Goal: Transaction & Acquisition: Register for event/course

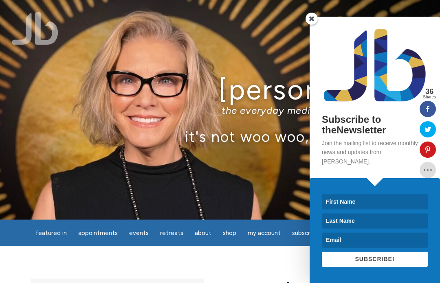
click at [350, 199] on input at bounding box center [375, 202] width 106 height 15
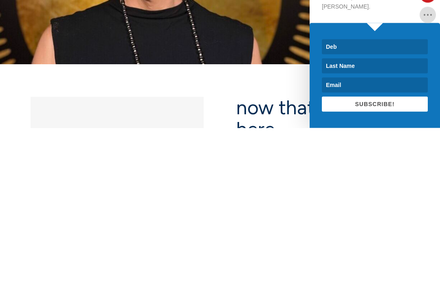
type input "Deb"
click at [338, 214] on input at bounding box center [375, 221] width 106 height 15
type input "Williams"
click at [337, 233] on input at bounding box center [375, 240] width 106 height 15
type input "Debstufff@gmail.com"
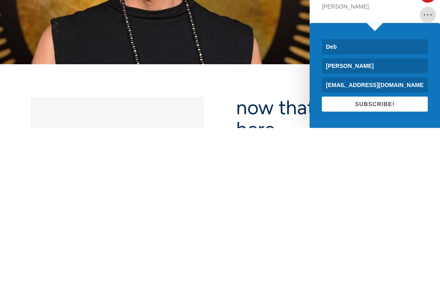
click at [372, 256] on span "SUBSCRIBE!" at bounding box center [374, 259] width 39 height 7
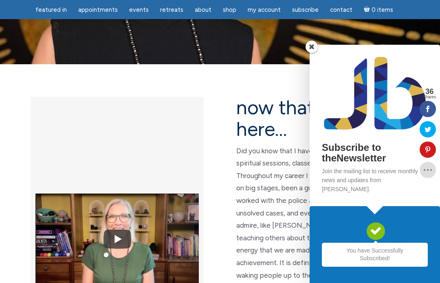
click at [313, 53] on span at bounding box center [311, 47] width 12 height 12
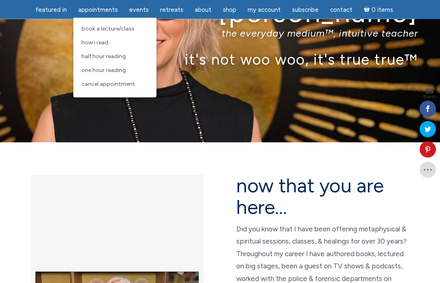
scroll to position [77, 0]
click at [106, 72] on span "One Hour Reading" at bounding box center [103, 70] width 44 height 7
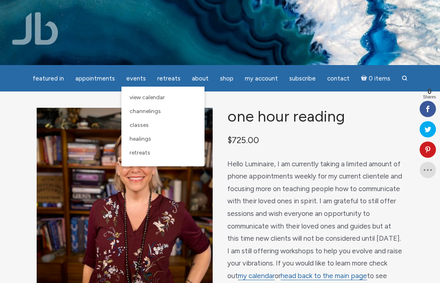
click at [156, 100] on span "View Calendar" at bounding box center [146, 97] width 35 height 7
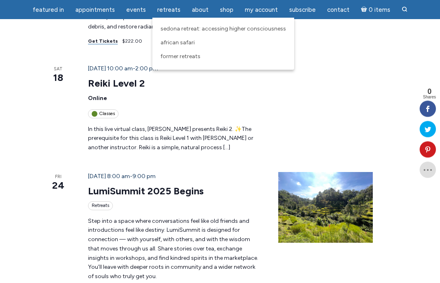
scroll to position [538, 0]
click at [220, 29] on span "Sedona Retreat: Accessing Higher Consciousness" at bounding box center [222, 28] width 125 height 7
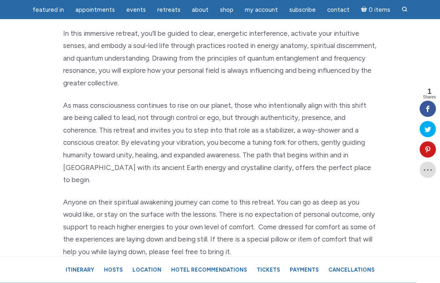
scroll to position [413, 0]
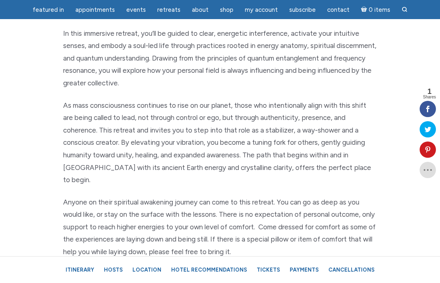
click at [399, 270] on div "Accessing Higher Consciousness Why access higher consciousness energy now? Cons…" at bounding box center [219, 121] width 391 height 352
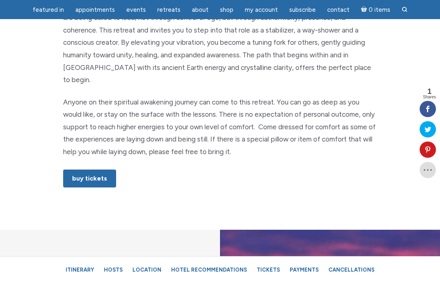
scroll to position [507, 0]
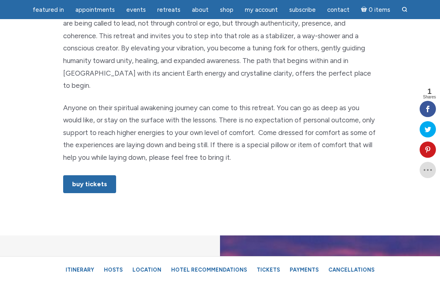
click at [83, 175] on link "Buy Tickets" at bounding box center [89, 184] width 53 height 18
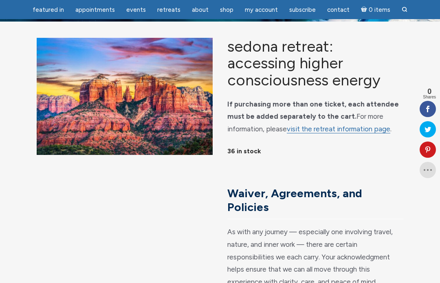
scroll to position [43, 0]
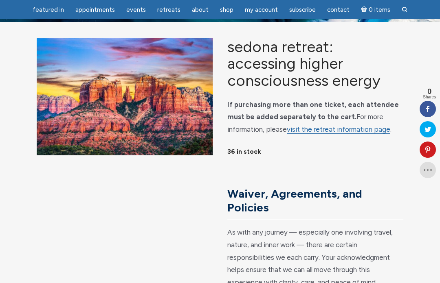
click at [349, 134] on link "visit the retreat information page" at bounding box center [338, 129] width 103 height 9
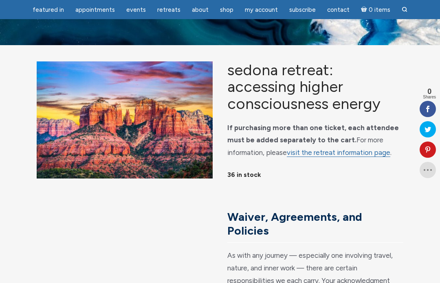
scroll to position [0, 0]
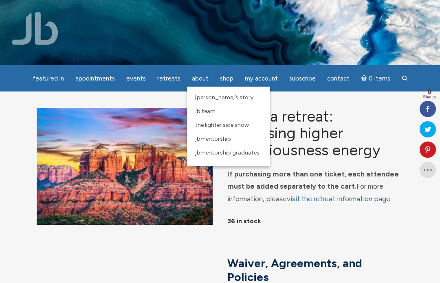
click at [214, 140] on span "JBMentorship" at bounding box center [213, 139] width 36 height 7
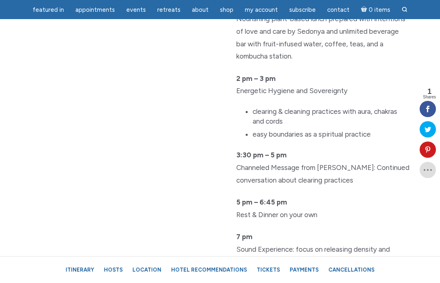
scroll to position [1896, 0]
